Goal: Task Accomplishment & Management: Manage account settings

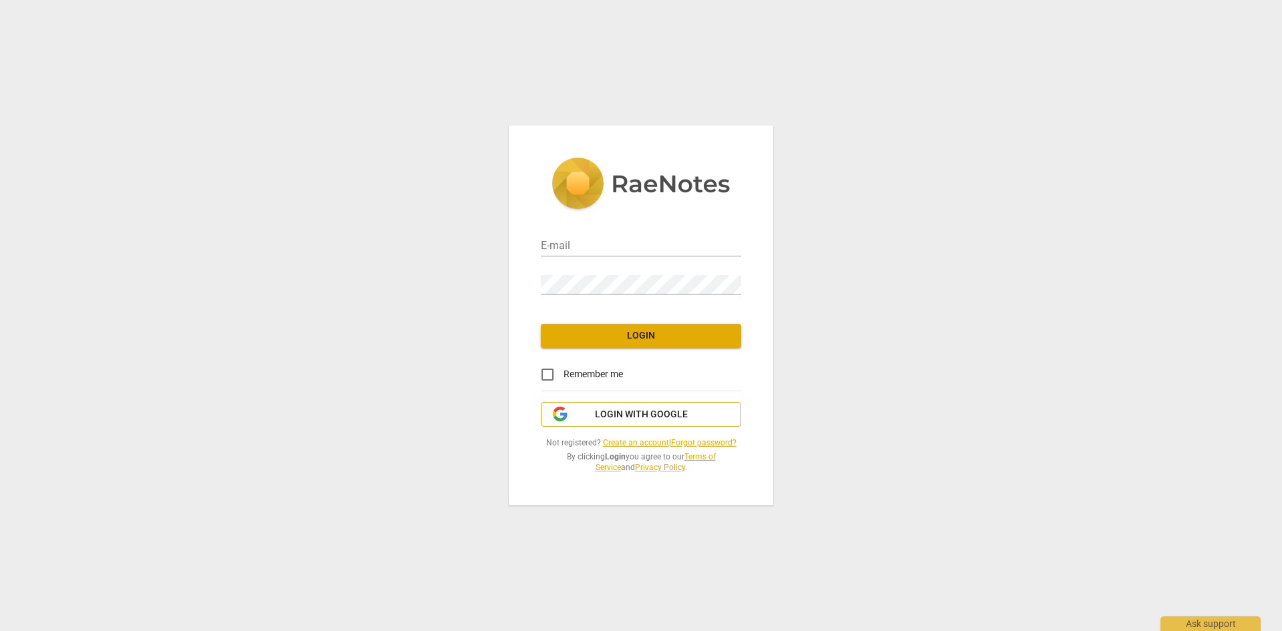
click at [654, 414] on span "Login with Google" at bounding box center [641, 414] width 93 height 13
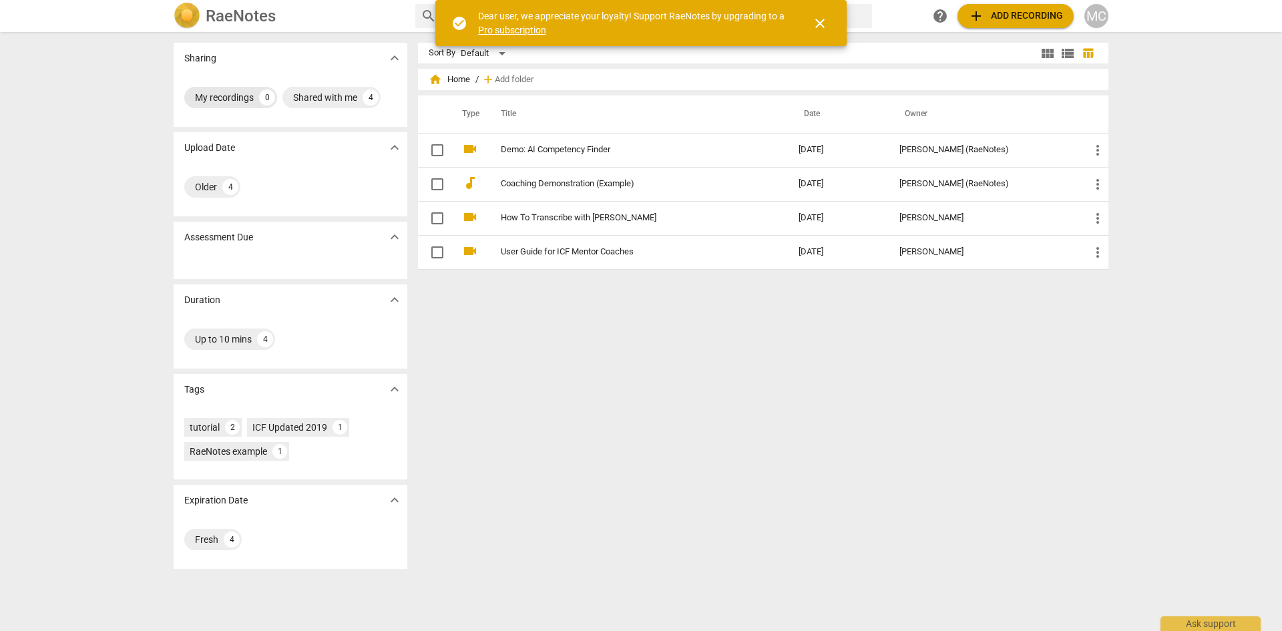
click at [222, 95] on div "My recordings" at bounding box center [224, 97] width 59 height 13
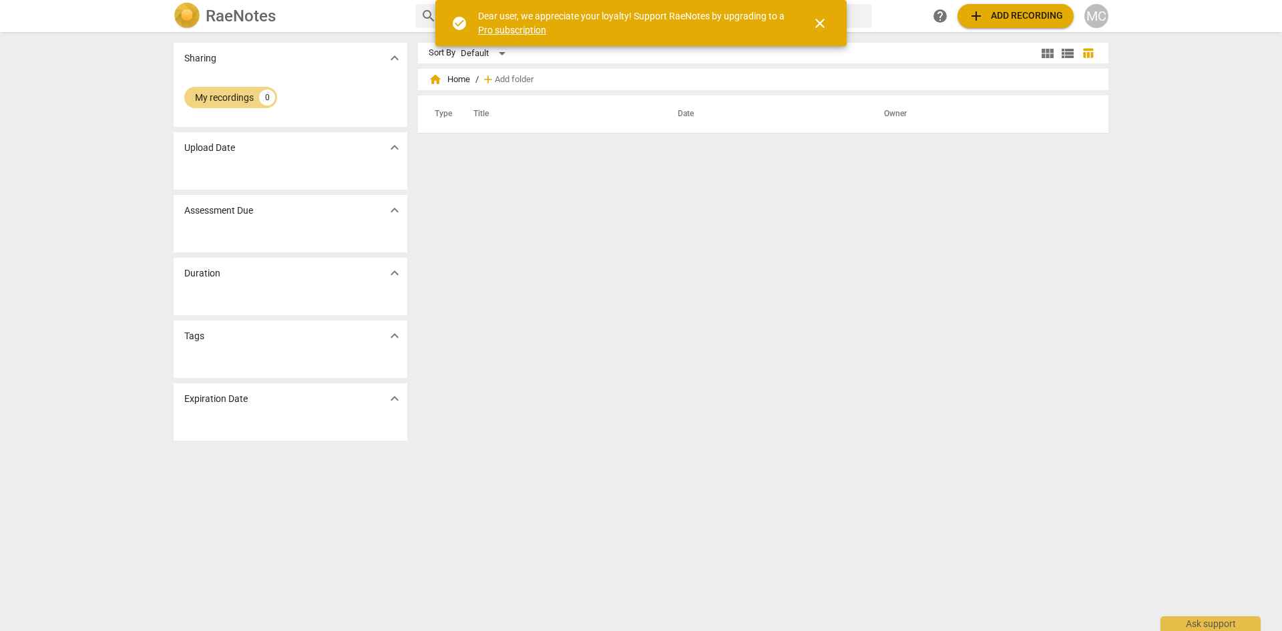
click at [801, 25] on div "close" at bounding box center [812, 23] width 48 height 32
click at [822, 20] on span "close" at bounding box center [820, 23] width 16 height 16
